Goal: Find specific page/section: Find specific page/section

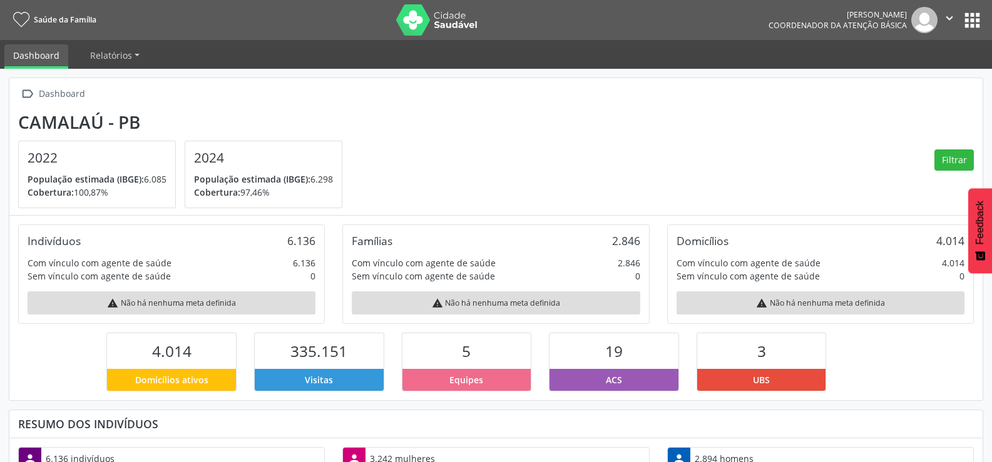
scroll to position [208, 325]
click at [979, 23] on button "apps" at bounding box center [972, 20] width 22 height 22
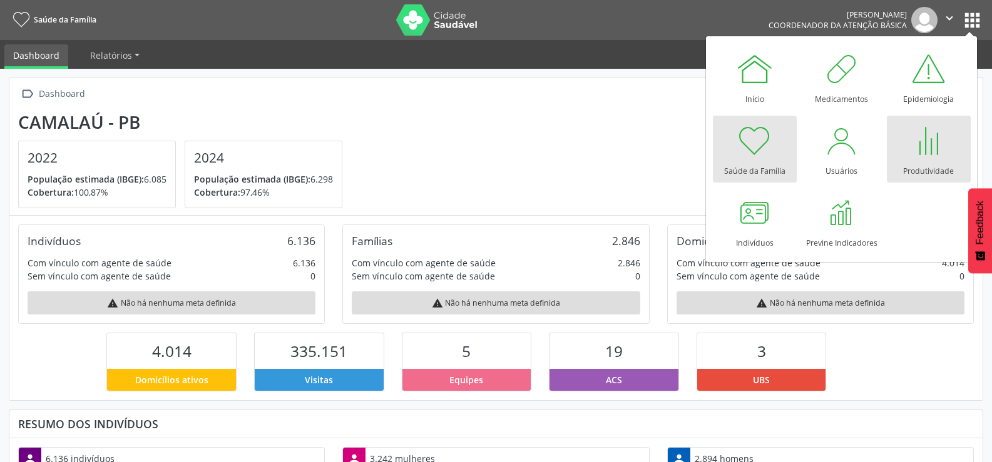
click at [920, 143] on div at bounding box center [929, 141] width 38 height 38
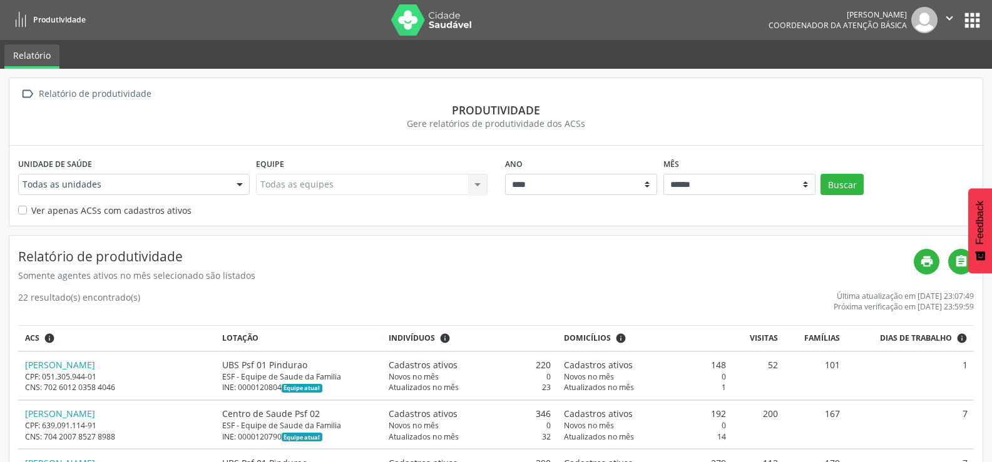
click at [313, 184] on div "Todas as equipes Todas as equipes Nenhum resultado encontrado para: " " Não há …" at bounding box center [371, 184] width 231 height 21
click at [242, 185] on div at bounding box center [239, 185] width 19 height 21
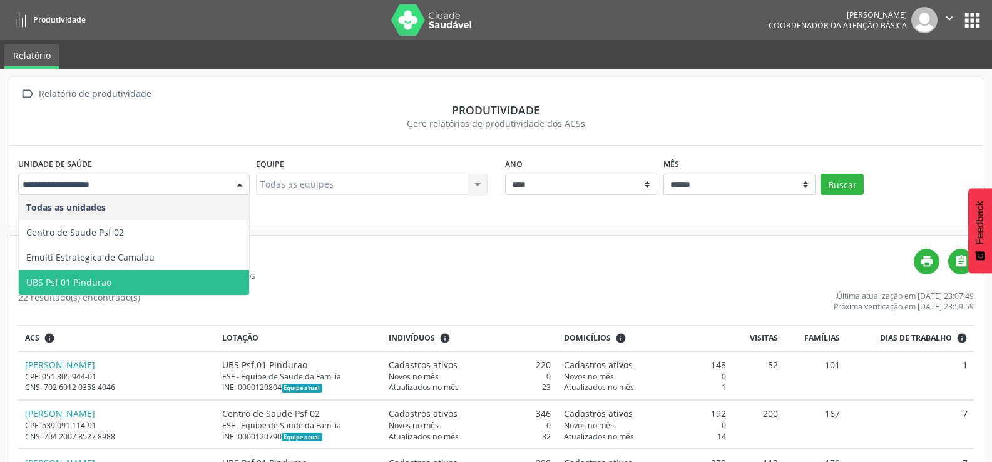
click at [130, 278] on span "UBS Psf 01 Pindurao" at bounding box center [134, 282] width 230 height 25
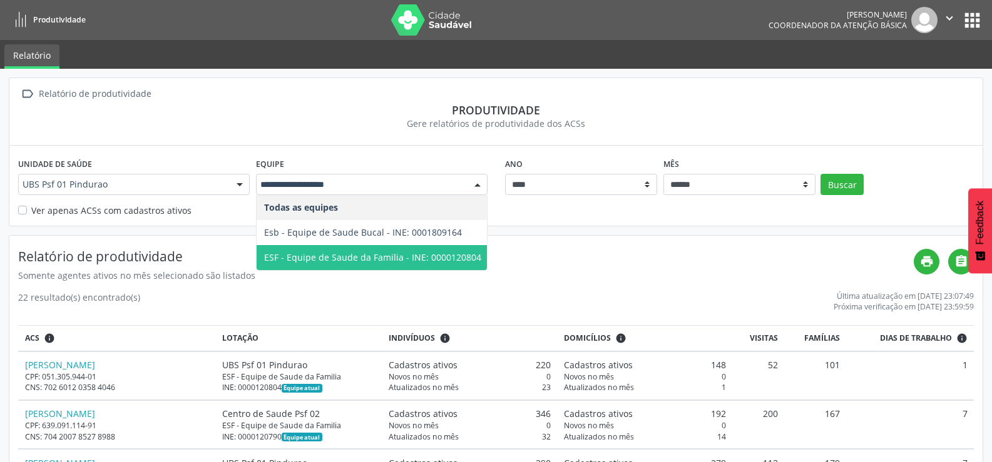
click at [380, 256] on span "ESF - Equipe de Saude da Familia - INE: 0000120804" at bounding box center [372, 258] width 217 height 12
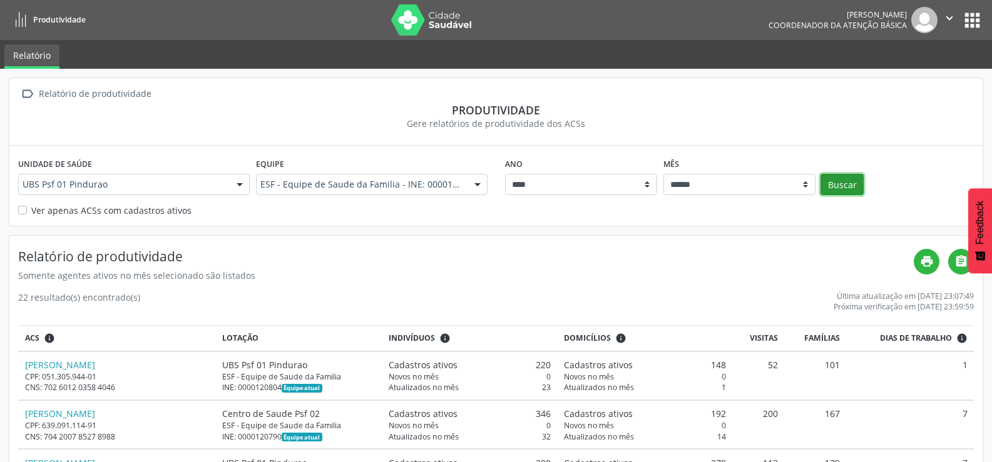
click at [849, 181] on button "Buscar" at bounding box center [841, 184] width 43 height 21
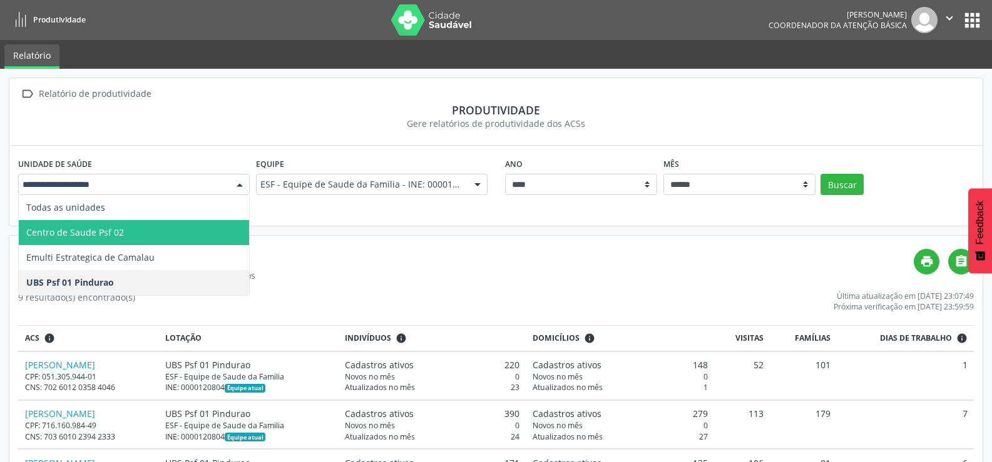
click at [133, 233] on span "Centro de Saude Psf 02" at bounding box center [134, 232] width 230 height 25
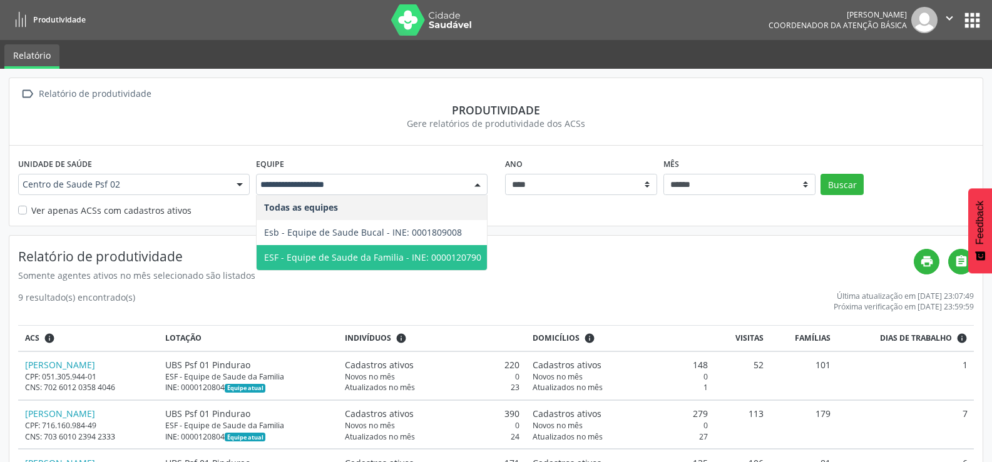
click at [384, 257] on span "ESF - Equipe de Saude da Familia - INE: 0000120790" at bounding box center [372, 258] width 217 height 12
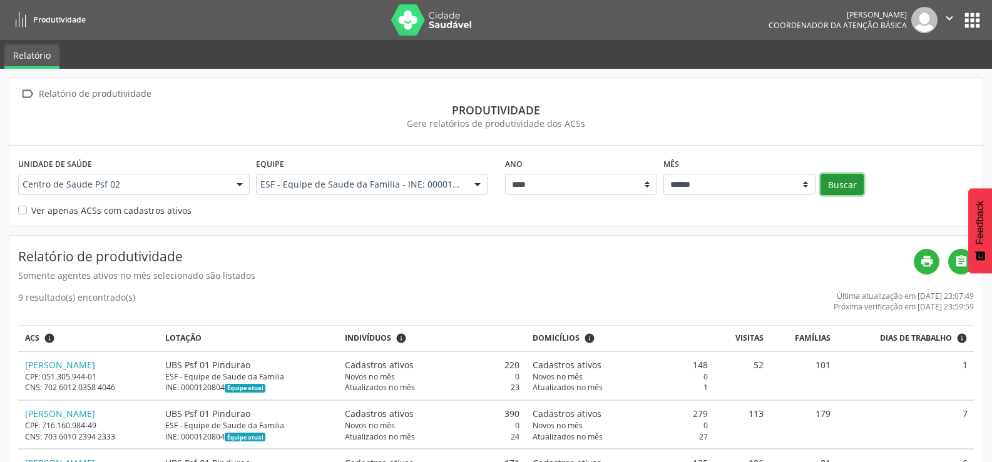
click at [860, 189] on button "Buscar" at bounding box center [841, 184] width 43 height 21
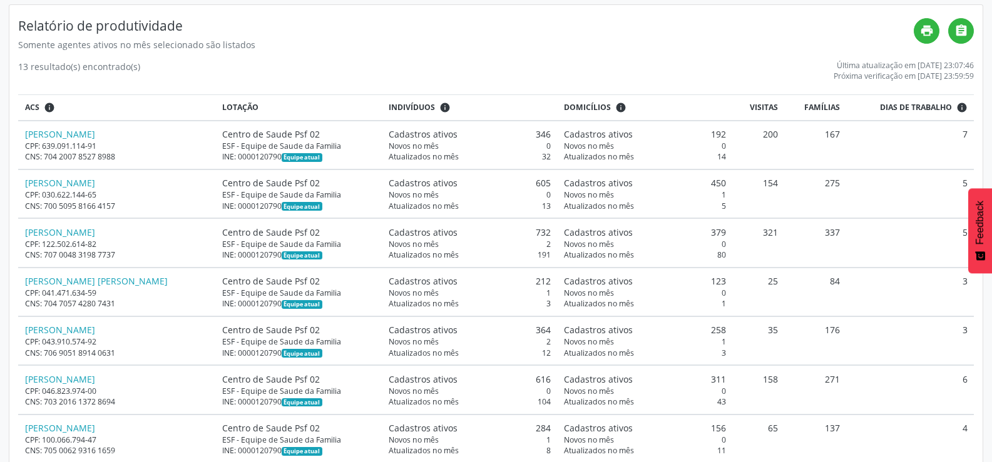
scroll to position [356, 0]
